Goal: Find specific page/section: Find specific page/section

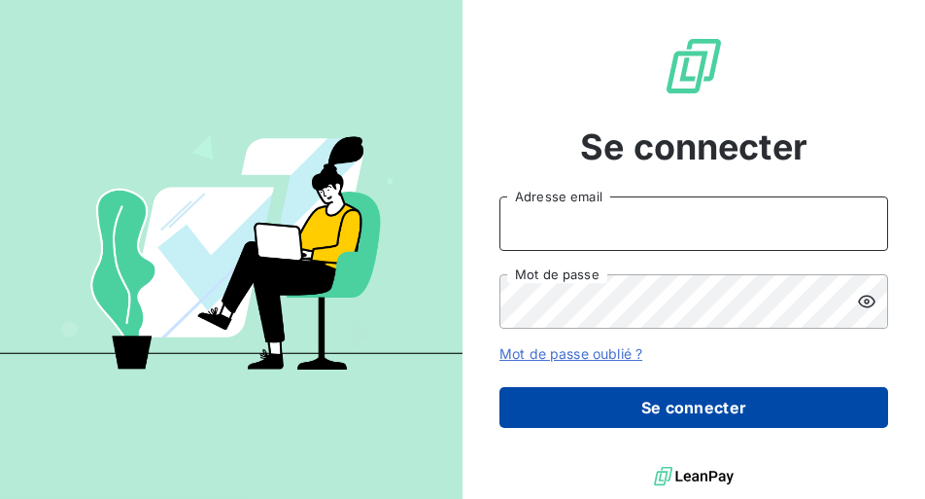
type input "[EMAIL_ADDRESS][DOMAIN_NAME]"
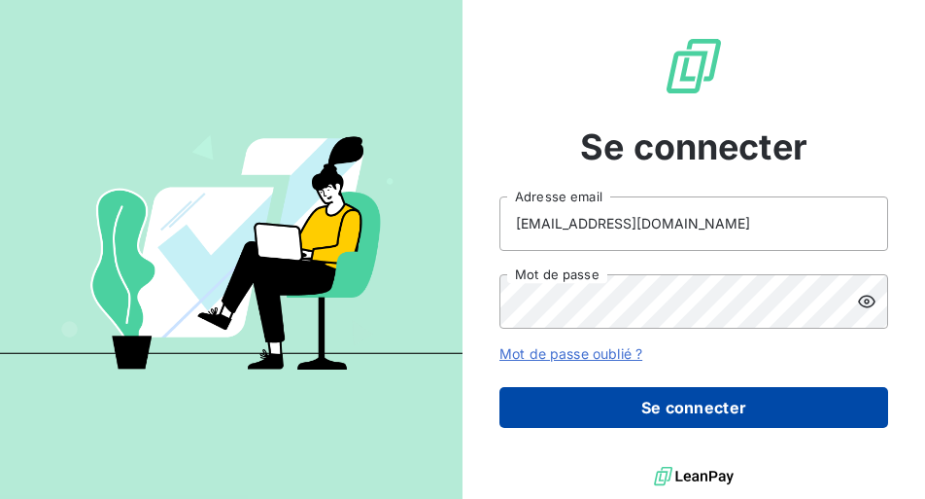
click at [612, 402] on button "Se connecter" at bounding box center [694, 407] width 389 height 41
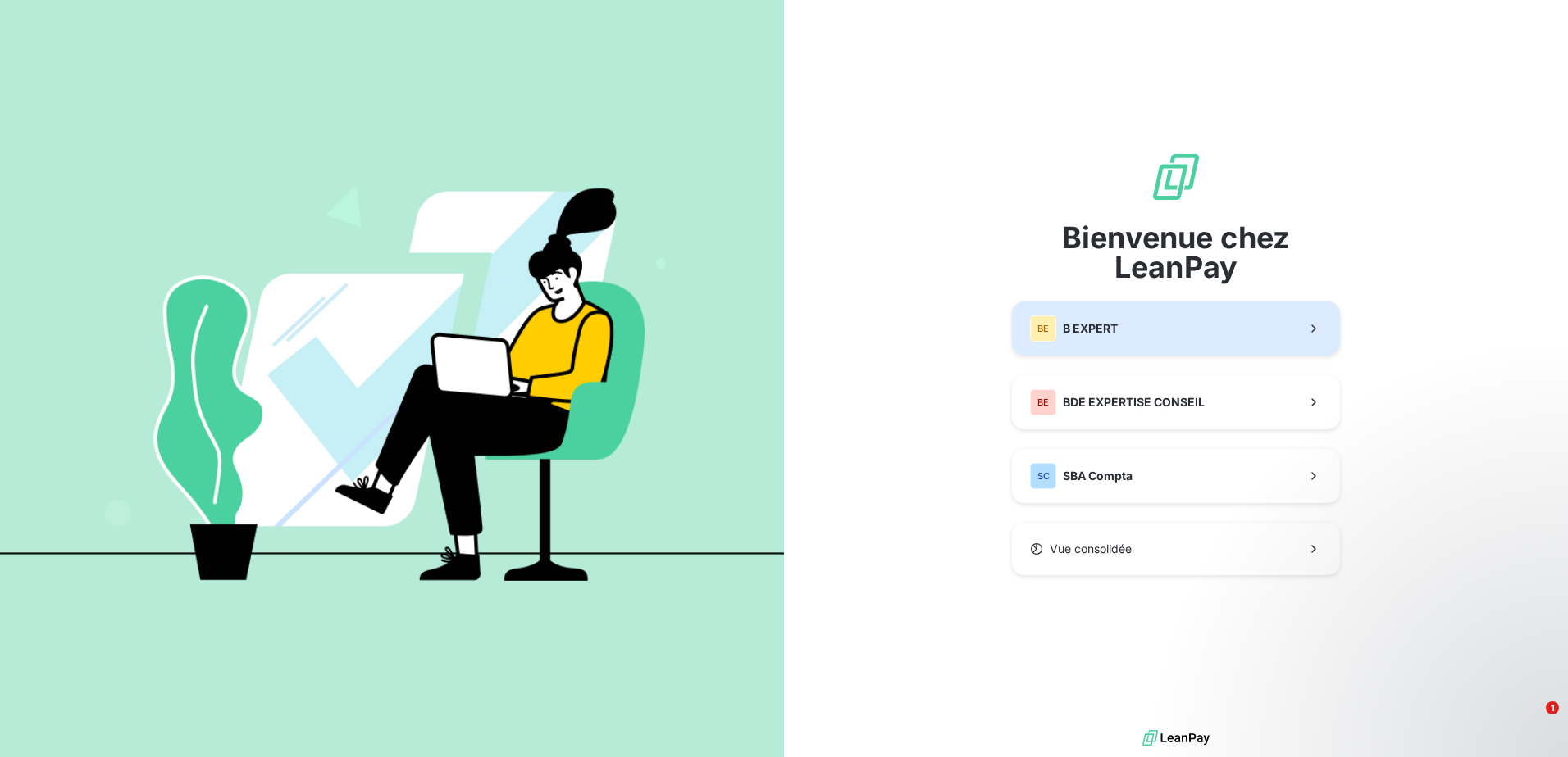
click at [781, 328] on span "B EXPERT" at bounding box center [1090, 328] width 55 height 16
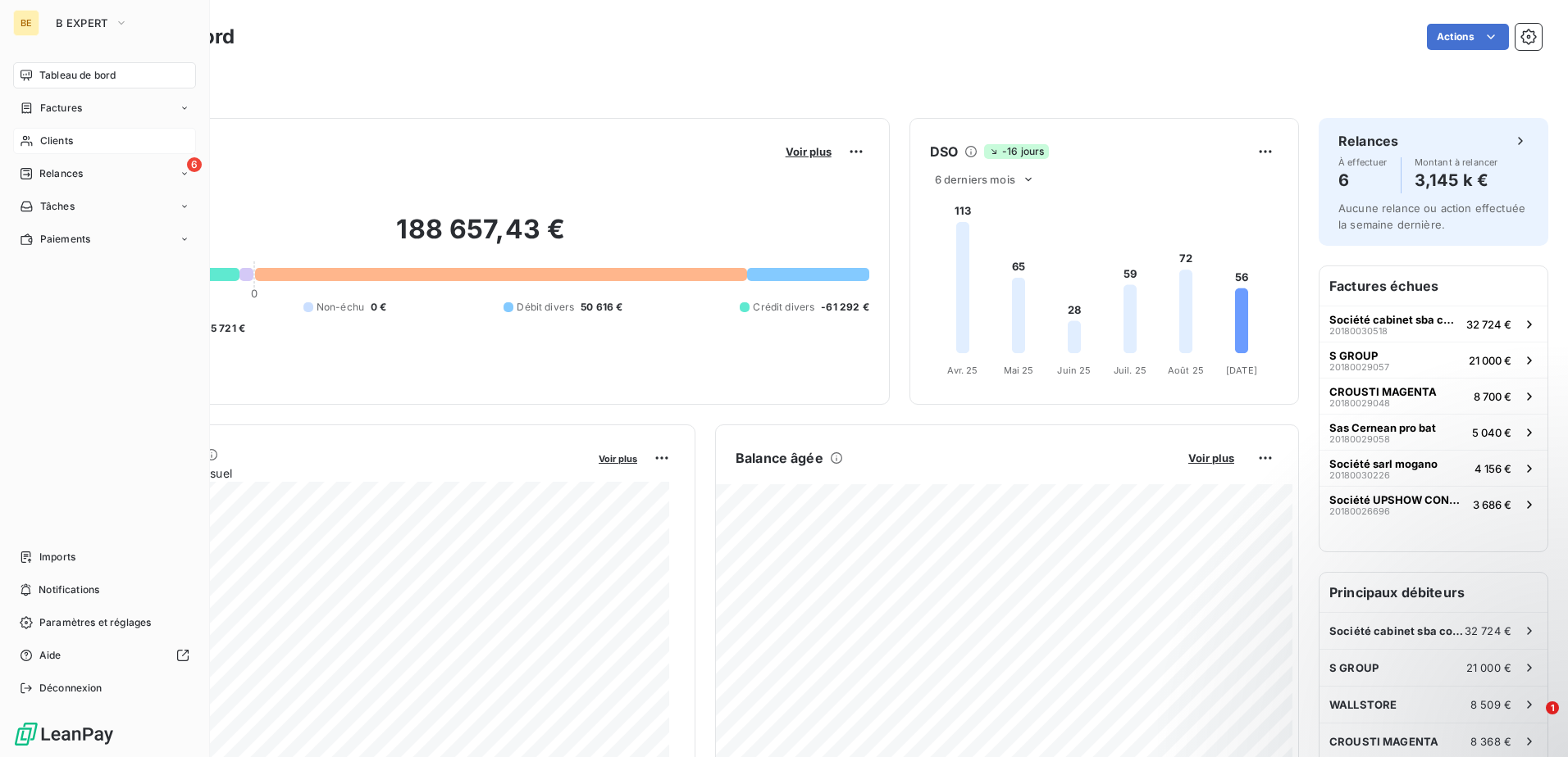
click at [76, 142] on div "Clients" at bounding box center [105, 141] width 183 height 26
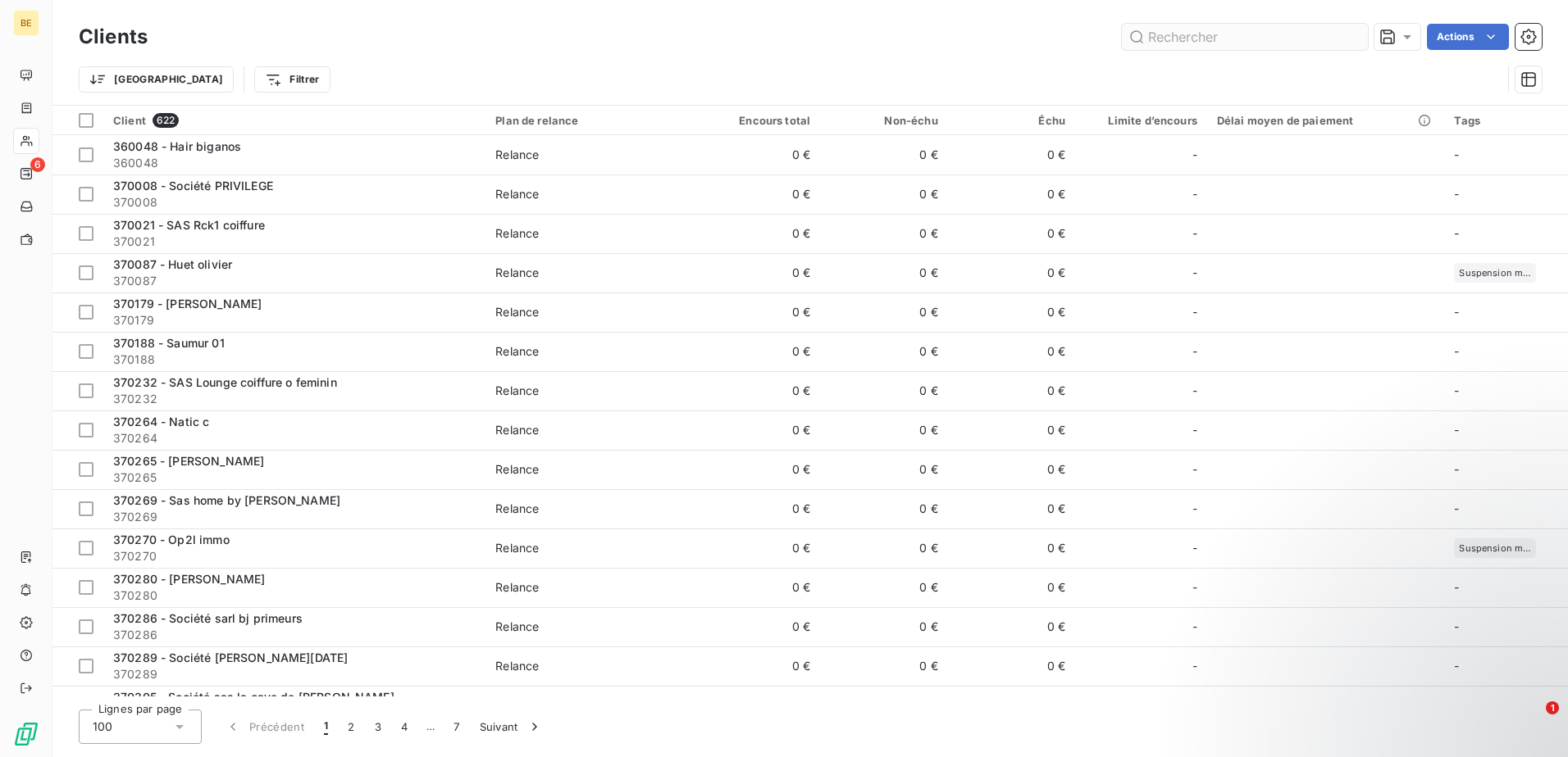
click at [781, 40] on input "text" at bounding box center [1245, 36] width 246 height 26
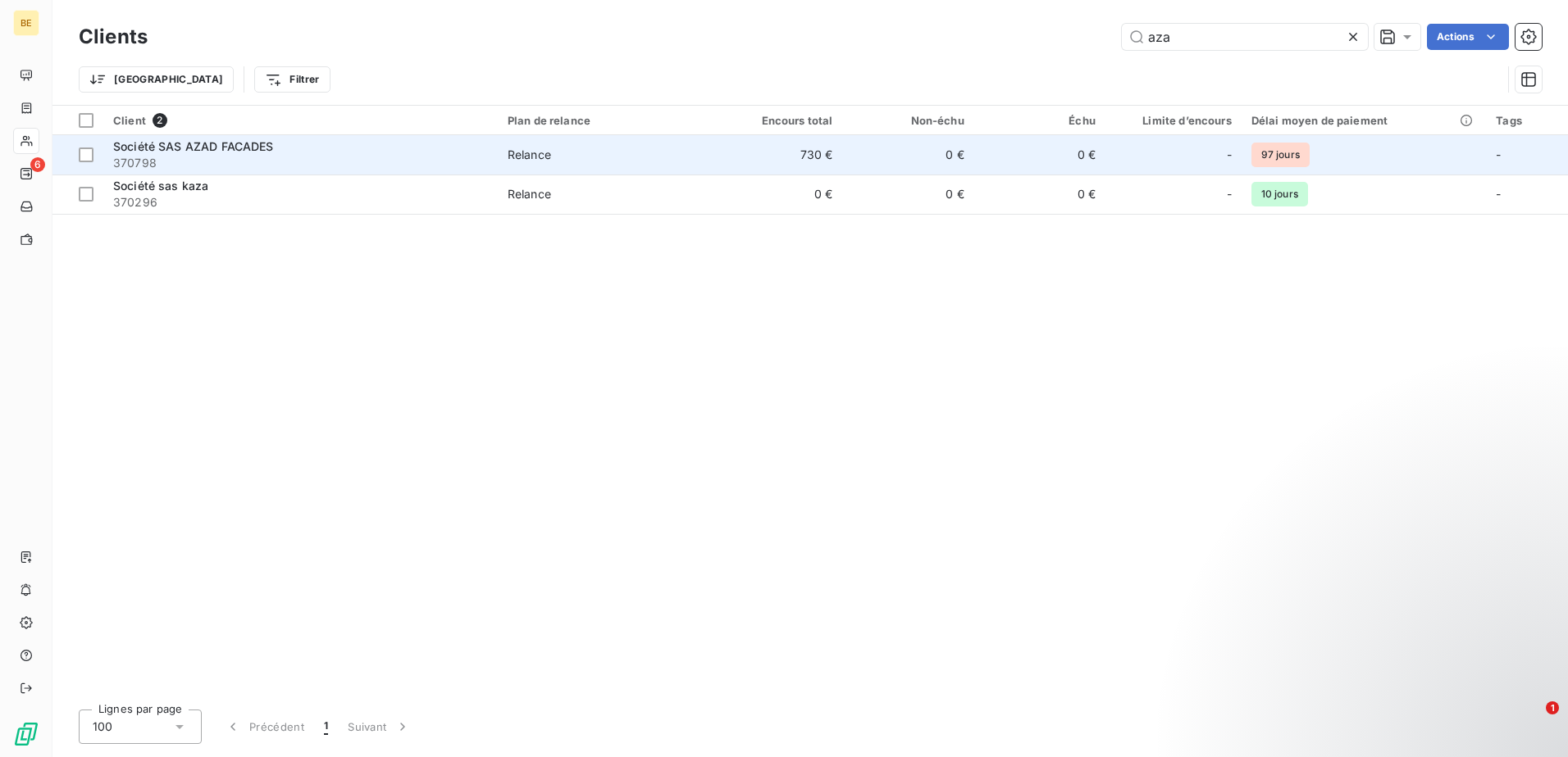
type input "aza"
click at [781, 159] on td "0 €" at bounding box center [1040, 154] width 132 height 40
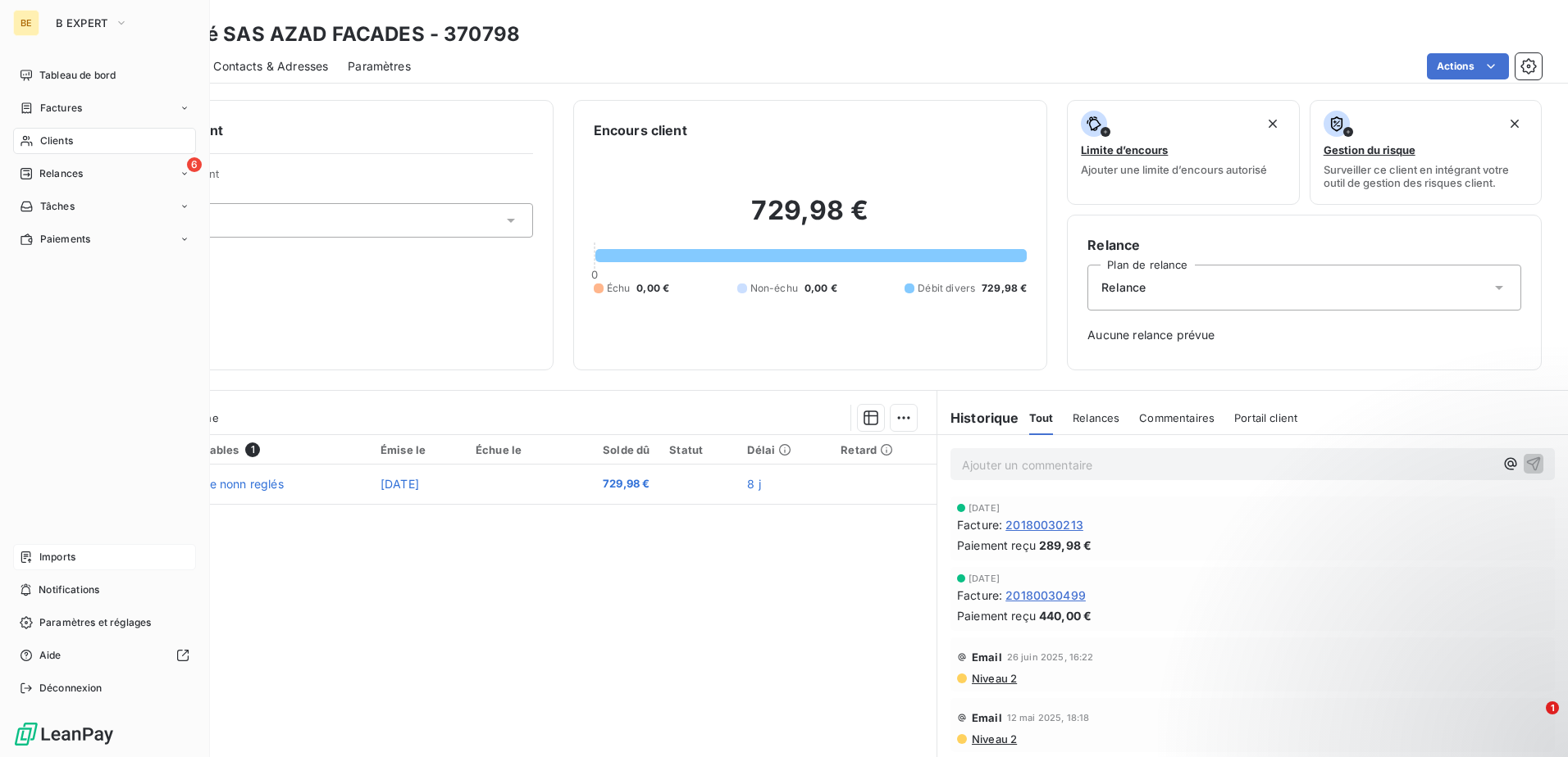
click at [35, 421] on div "Imports" at bounding box center [105, 556] width 183 height 26
